Goal: Obtain resource: Download file/media

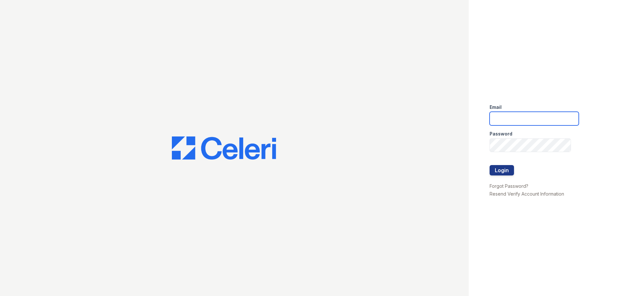
click at [534, 116] on input "email" at bounding box center [533, 119] width 89 height 14
type input "treepoint1@cafmanagement.com"
click at [501, 171] on button "Login" at bounding box center [501, 170] width 24 height 10
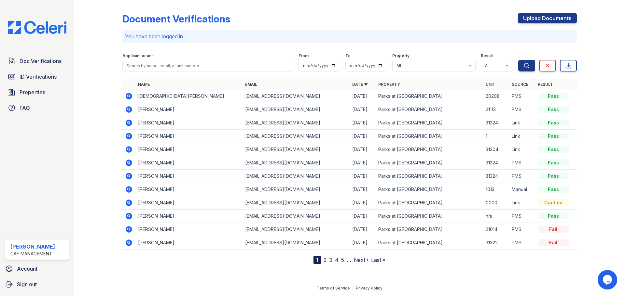
click at [130, 191] on icon at bounding box center [129, 190] width 8 height 8
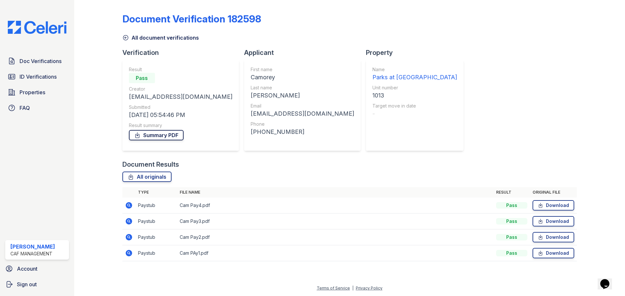
click at [154, 134] on link "Summary PDF" at bounding box center [156, 135] width 55 height 10
click at [53, 59] on span "Doc Verifications" at bounding box center [41, 61] width 42 height 8
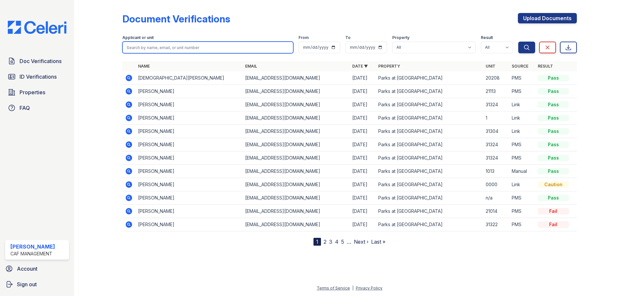
click at [171, 48] on input "search" at bounding box center [207, 48] width 171 height 12
type input "taryn"
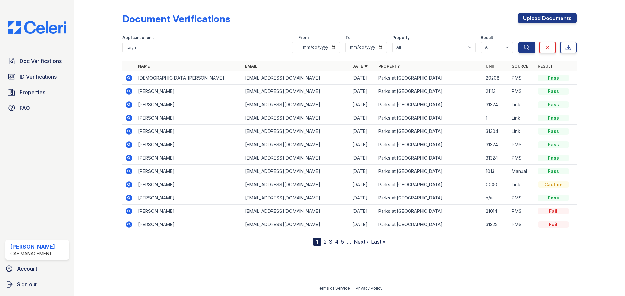
click at [129, 92] on icon at bounding box center [129, 91] width 7 height 7
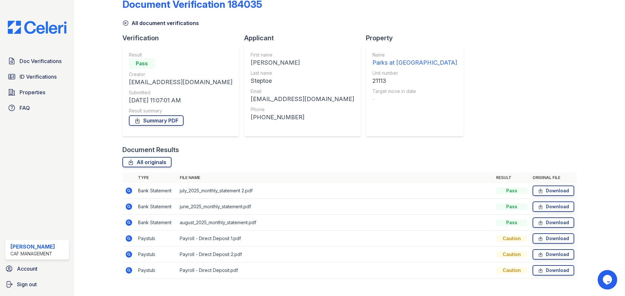
scroll to position [26, 0]
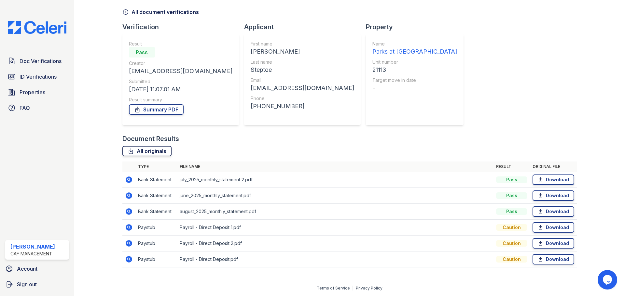
click at [156, 150] on link "All originals" at bounding box center [146, 151] width 49 height 10
click at [146, 110] on link "Summary PDF" at bounding box center [156, 109] width 55 height 10
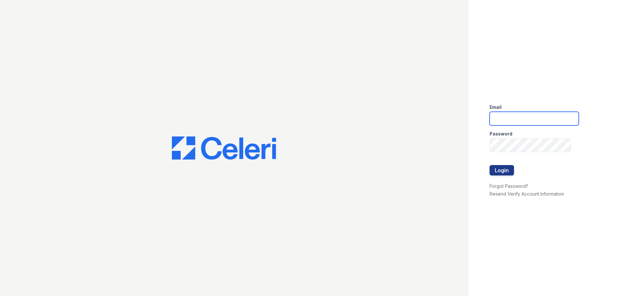
click at [525, 119] on input "email" at bounding box center [533, 119] width 89 height 14
type input "treepoint1@cafmanagement.com"
click at [496, 167] on button "Login" at bounding box center [501, 170] width 24 height 10
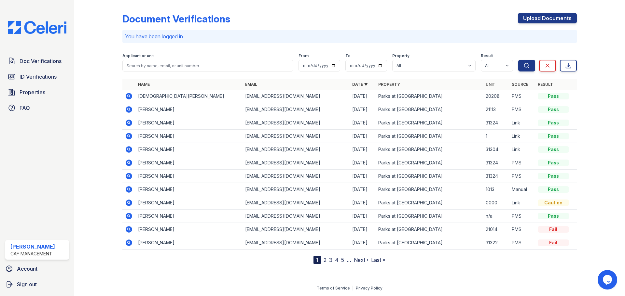
drag, startPoint x: 129, startPoint y: 136, endPoint x: 139, endPoint y: 137, distance: 10.1
click at [129, 136] on icon at bounding box center [129, 136] width 2 height 2
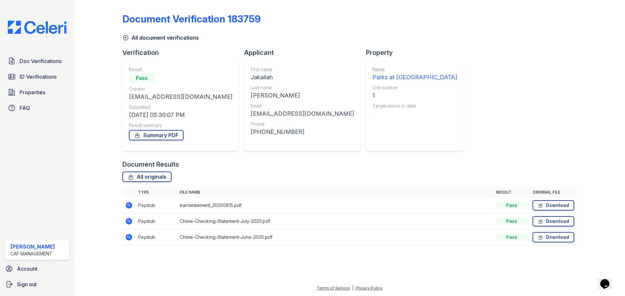
click at [130, 208] on icon at bounding box center [129, 205] width 7 height 7
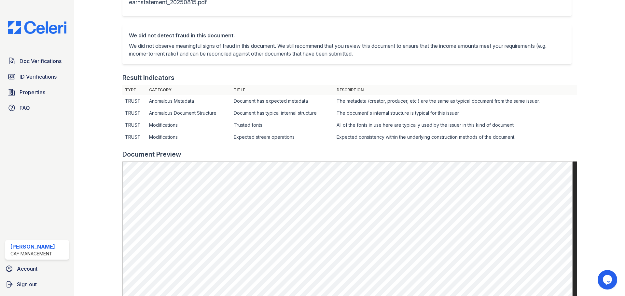
scroll to position [130, 0]
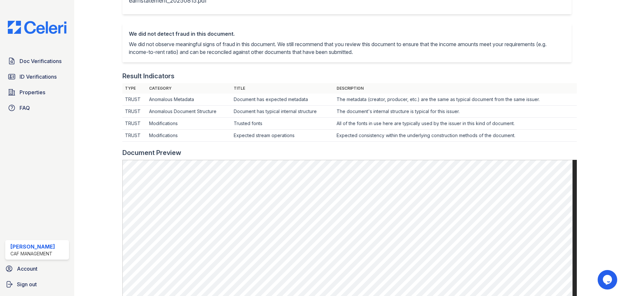
click at [101, 194] on div at bounding box center [104, 164] width 38 height 584
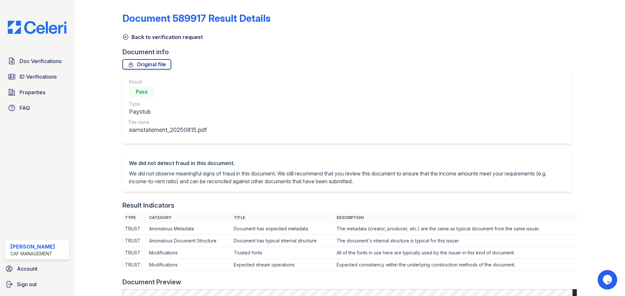
scroll to position [0, 0]
click at [56, 59] on span "Doc Verifications" at bounding box center [41, 61] width 42 height 8
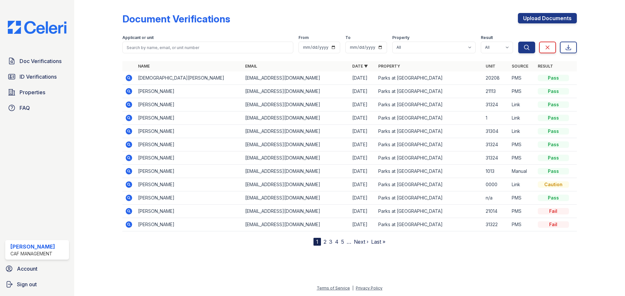
click at [128, 119] on icon at bounding box center [129, 118] width 7 height 7
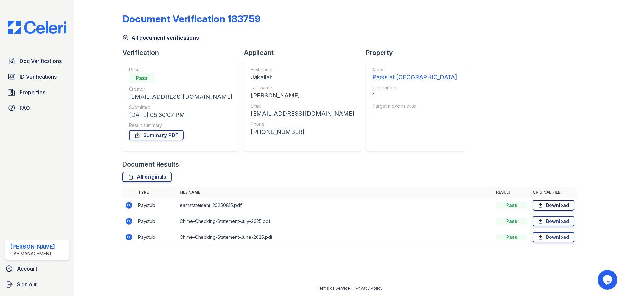
click at [557, 209] on link "Download" at bounding box center [553, 205] width 42 height 10
click at [560, 223] on link "Download" at bounding box center [553, 221] width 42 height 10
click at [561, 236] on link "Download" at bounding box center [553, 237] width 42 height 10
